Goal: Task Accomplishment & Management: Manage account settings

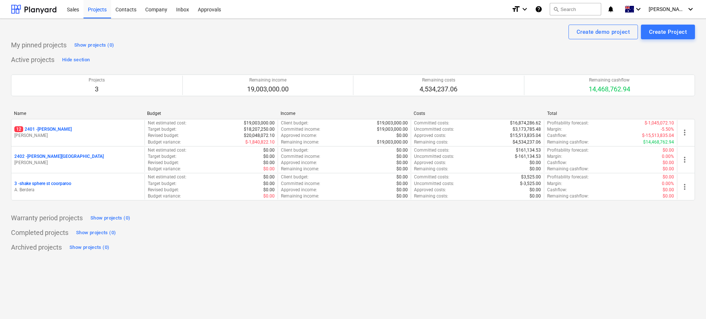
click at [167, 31] on div "Create demo project Create Project" at bounding box center [353, 32] width 684 height 15
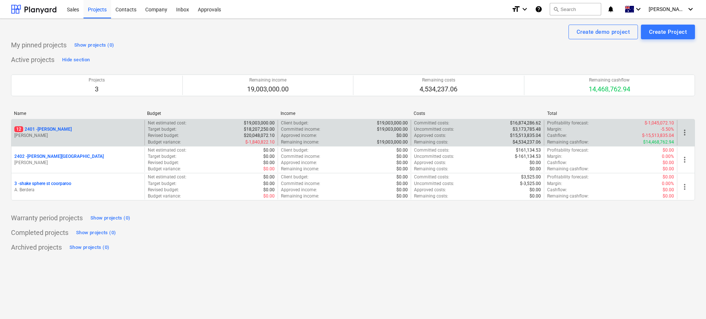
click at [55, 127] on p "12 2401 - [PERSON_NAME]" at bounding box center [42, 129] width 57 height 6
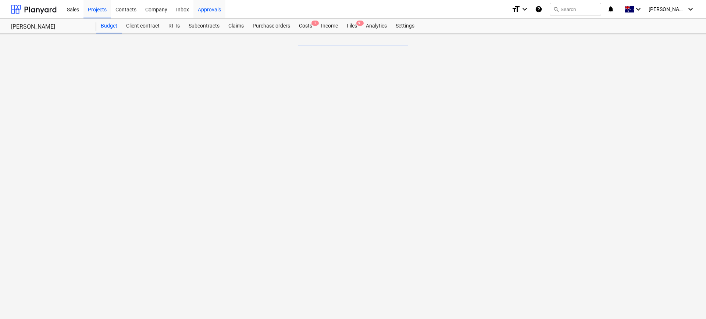
click at [208, 9] on div "Approvals" at bounding box center [209, 9] width 32 height 19
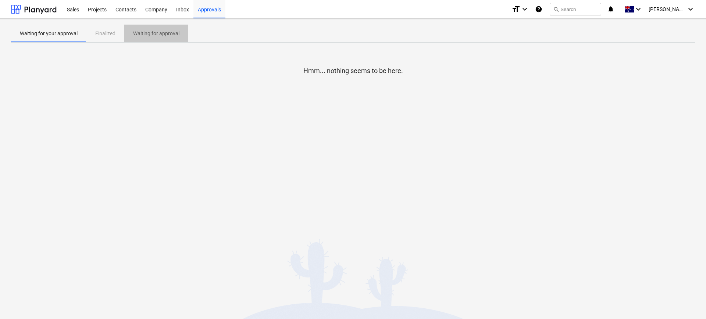
click at [144, 28] on span "Waiting for approval" at bounding box center [156, 34] width 64 height 12
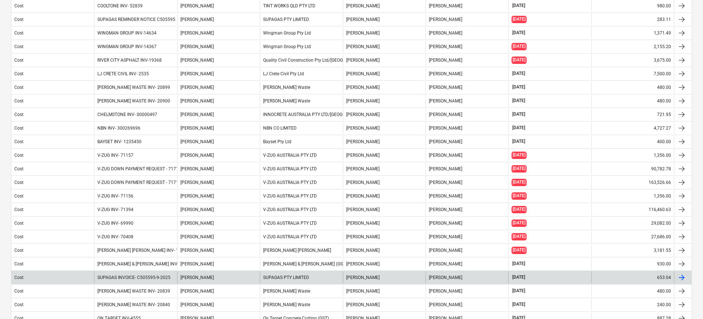
scroll to position [20, 0]
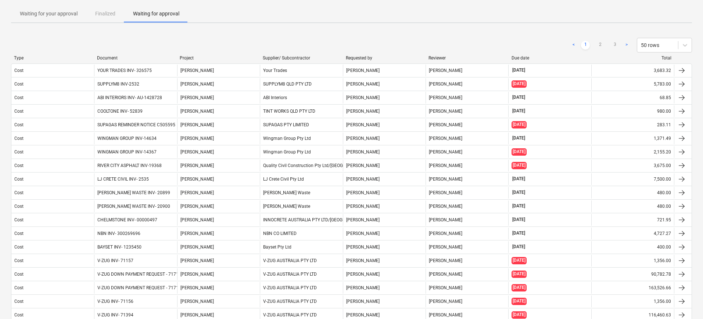
click at [111, 56] on div "Document" at bounding box center [135, 58] width 77 height 5
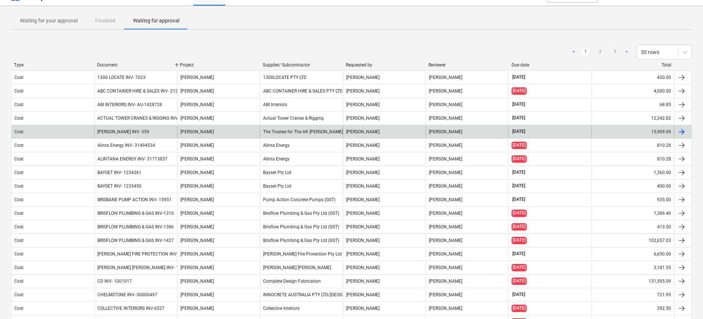
scroll to position [12, 0]
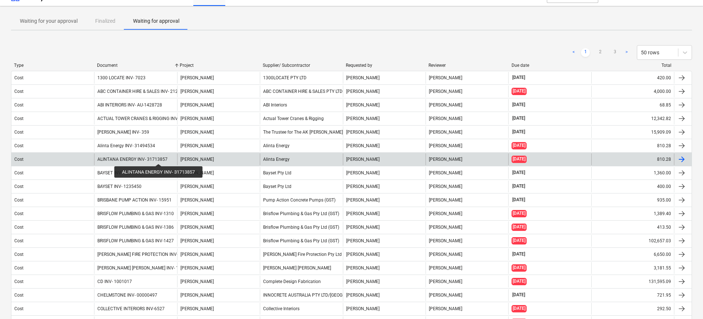
click at [160, 157] on div "ALINTANA ENERGY INV- 31713857" at bounding box center [132, 159] width 70 height 5
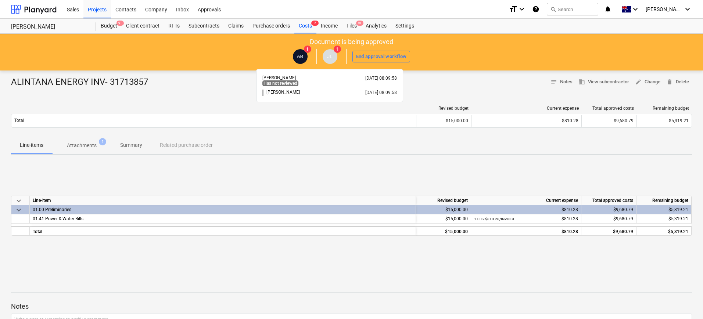
click at [333, 57] on span "JL" at bounding box center [330, 56] width 15 height 15
click at [331, 57] on span "JL" at bounding box center [330, 57] width 5 height 6
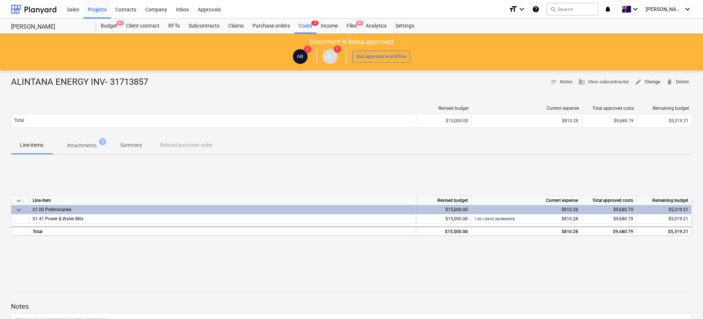
click at [650, 80] on span "edit Change" at bounding box center [647, 82] width 25 height 8
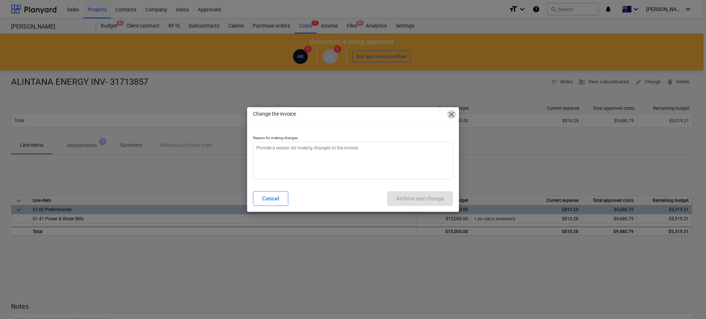
click at [449, 117] on span "close" at bounding box center [451, 114] width 9 height 9
type textarea "x"
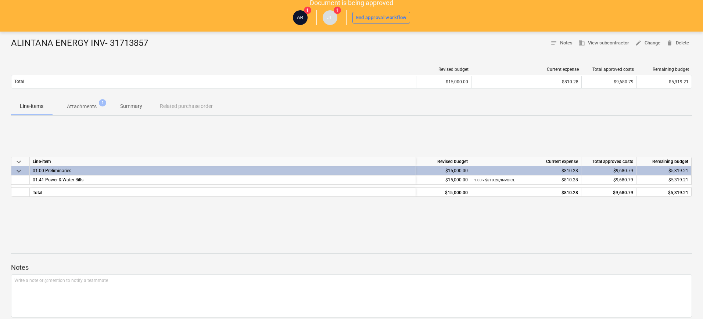
scroll to position [44, 0]
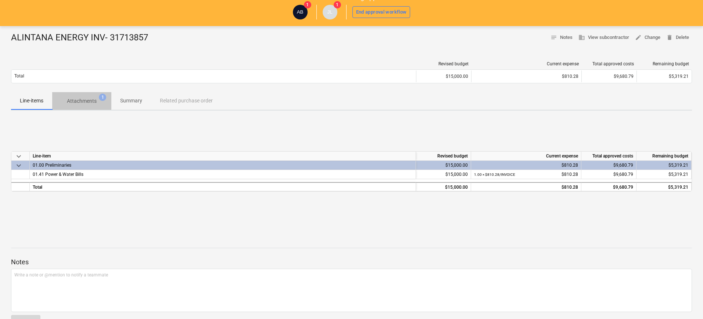
click at [87, 100] on p "Attachments" at bounding box center [82, 101] width 30 height 8
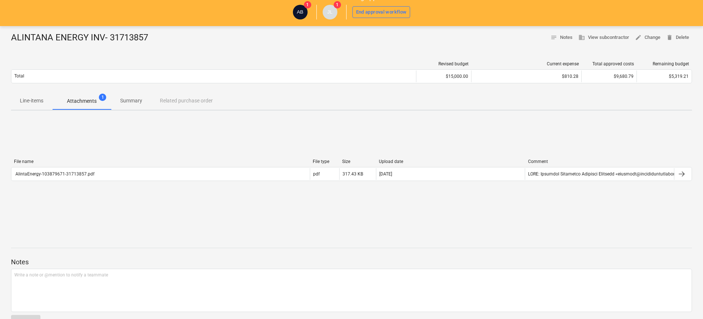
click at [32, 98] on p "Line-items" at bounding box center [32, 101] width 24 height 8
